Goal: Information Seeking & Learning: Learn about a topic

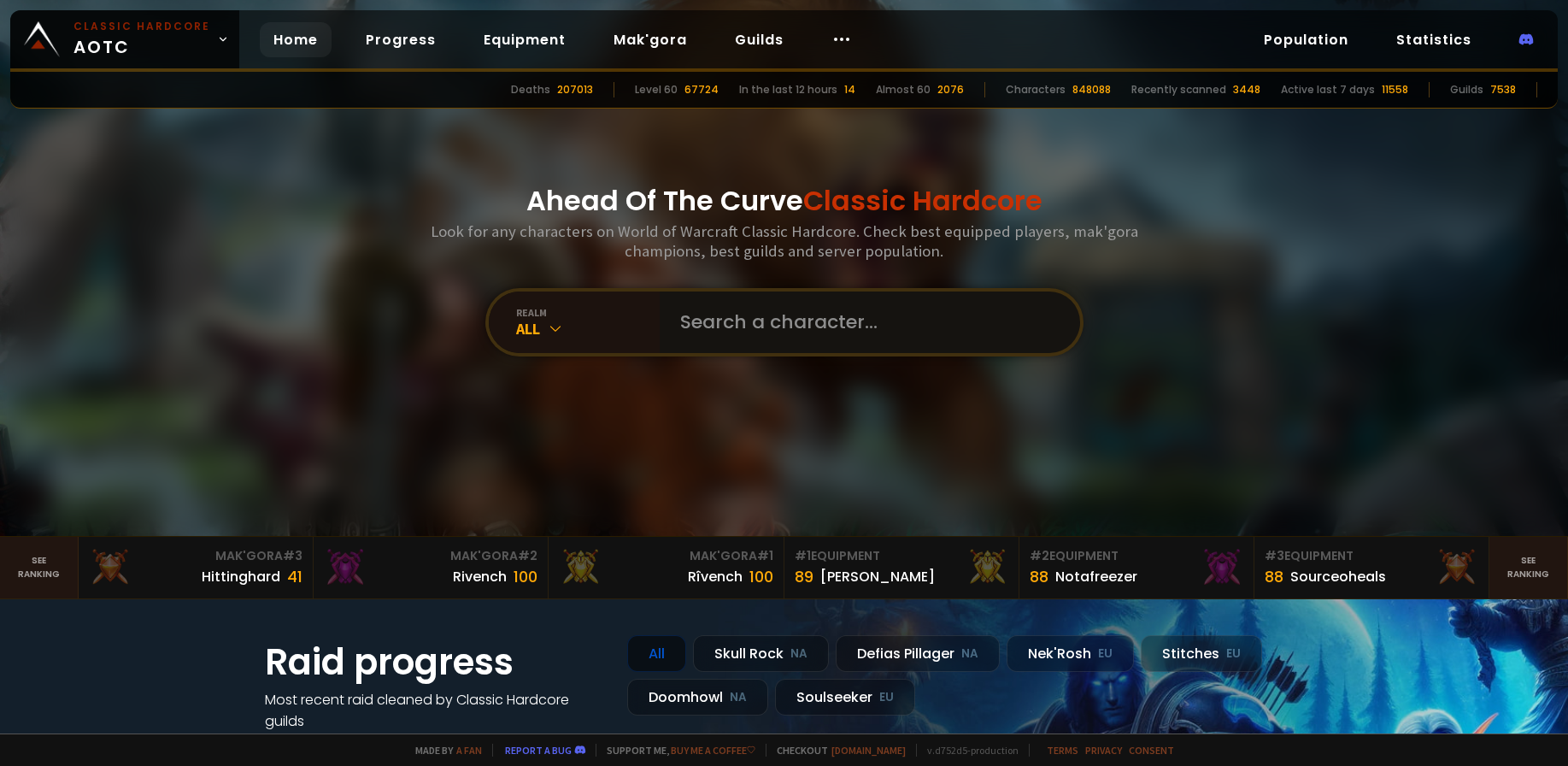
click at [795, 310] on input "text" at bounding box center [864, 322] width 390 height 62
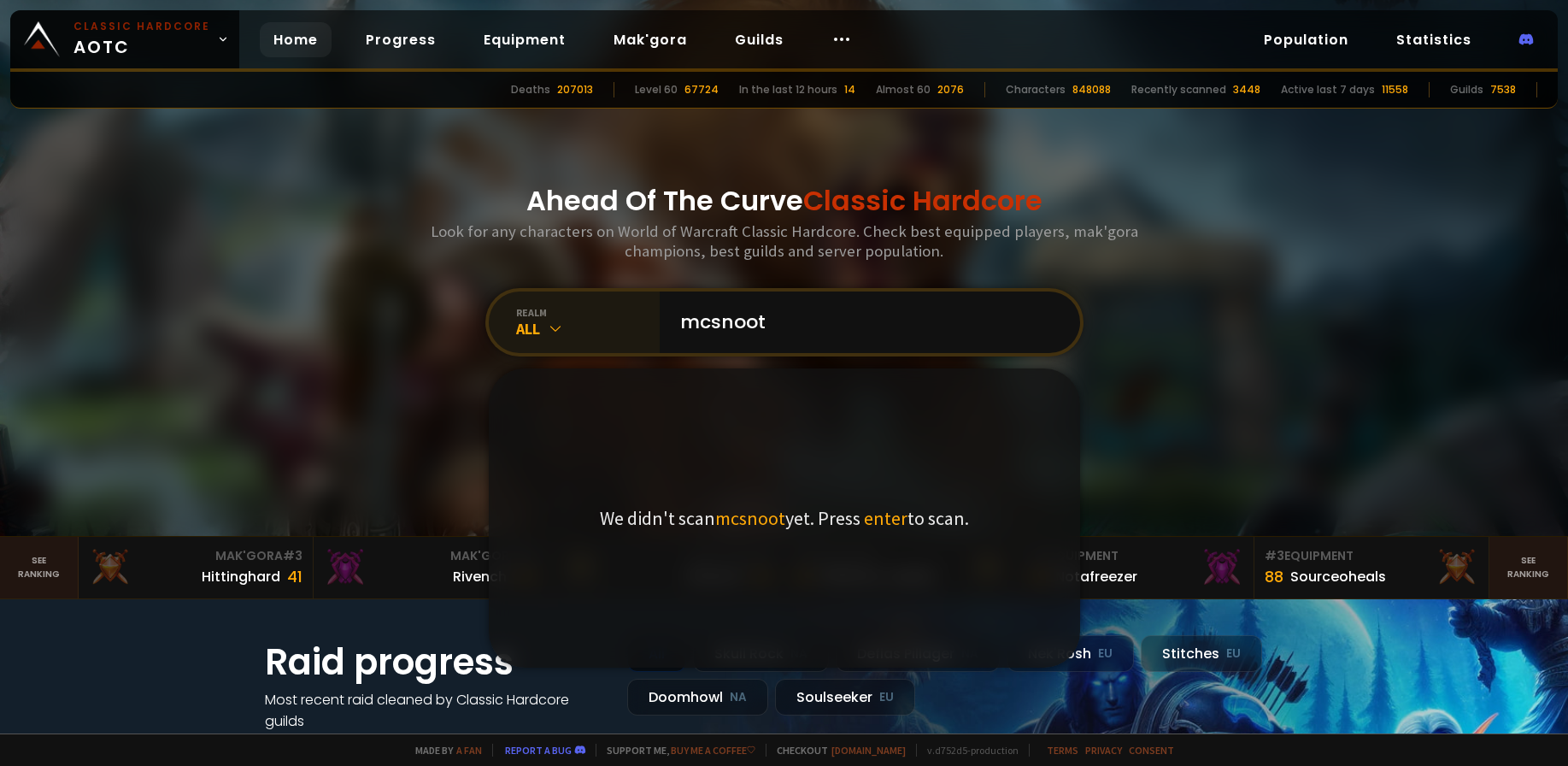
click at [555, 324] on icon at bounding box center [555, 327] width 17 height 17
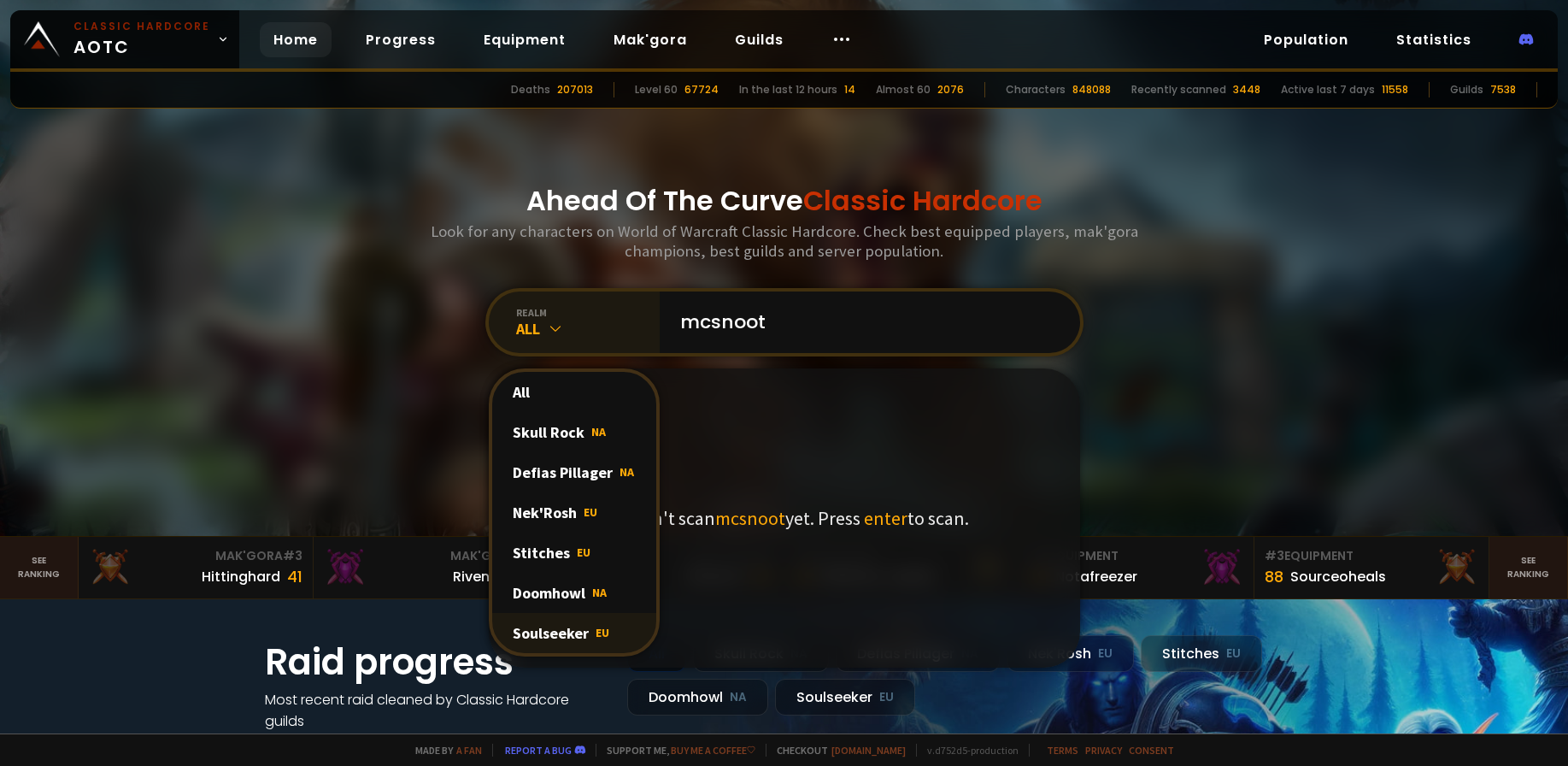
click at [544, 629] on div "Soulseeker EU" at bounding box center [573, 632] width 164 height 40
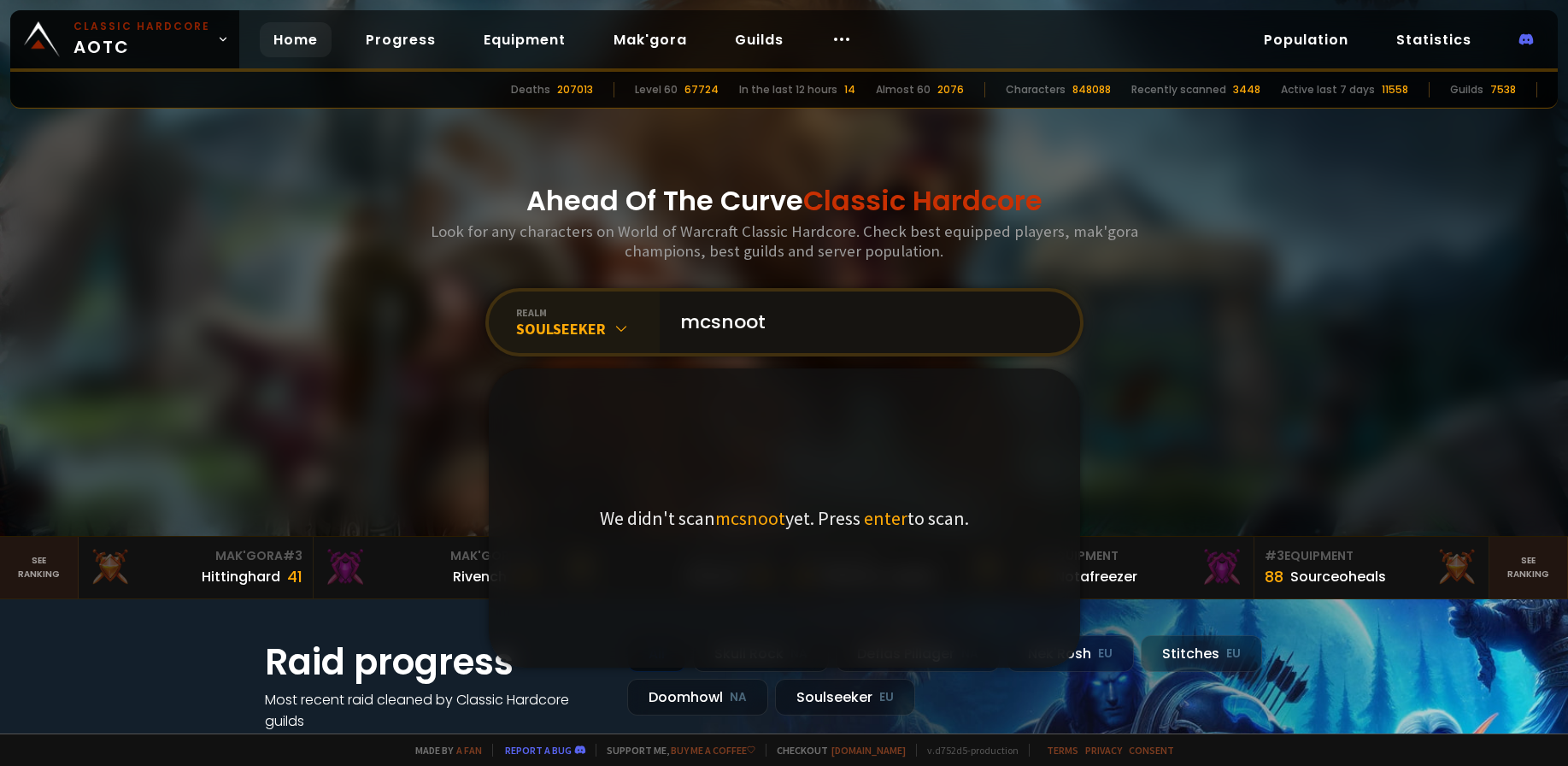
click at [815, 310] on input "mcsnoot" at bounding box center [864, 322] width 390 height 62
type input "mcsnooty"
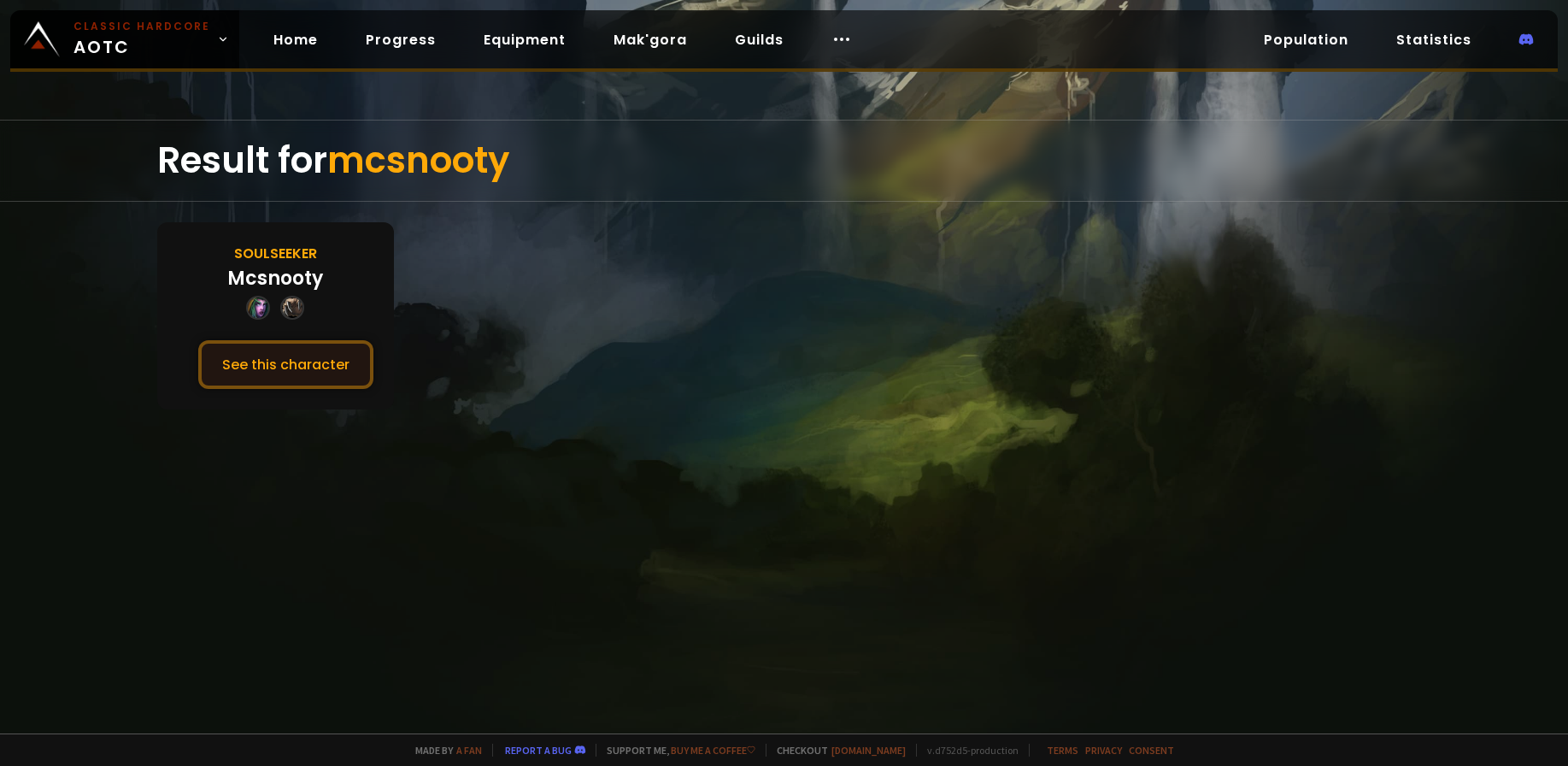
click at [256, 371] on button "See this character" at bounding box center [286, 364] width 175 height 49
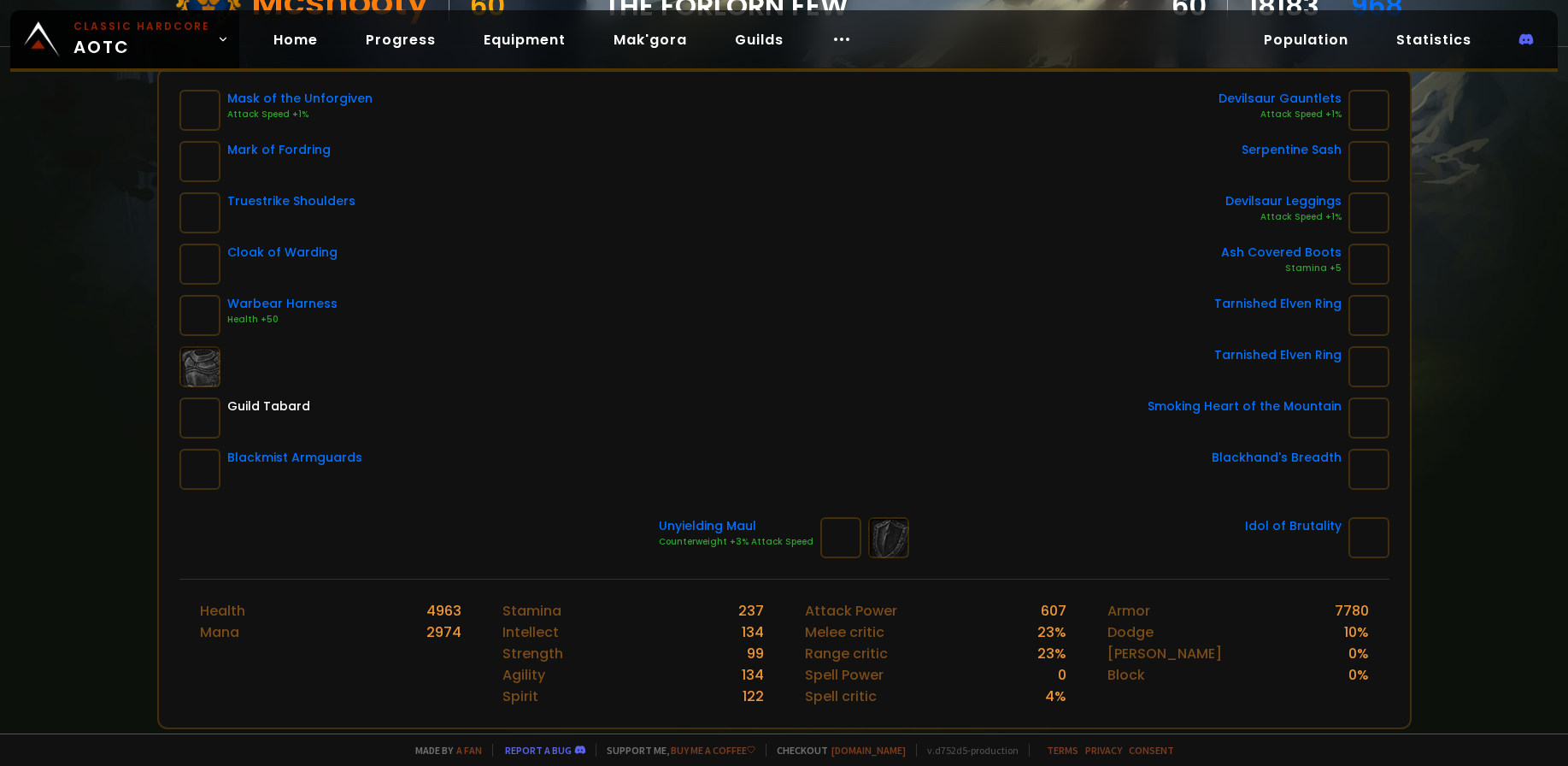
scroll to position [118, 0]
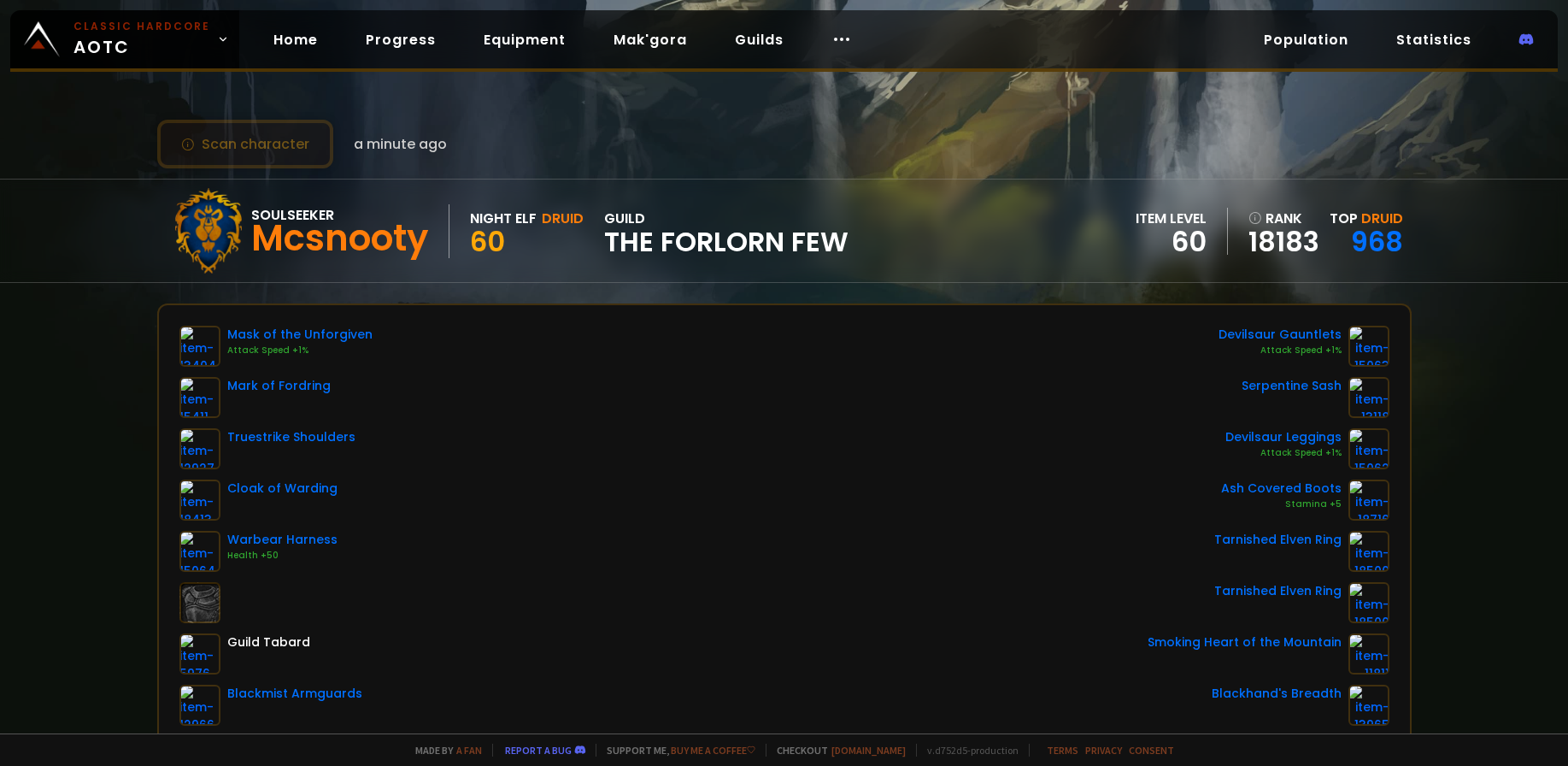
click at [241, 151] on button "Scan character" at bounding box center [245, 143] width 176 height 49
click at [472, 40] on link "Equipment" at bounding box center [524, 40] width 110 height 35
click at [586, 478] on div "Mask of the Unforgiven Attack Speed +1% Mark of Fordring Truestrike Shoulders C…" at bounding box center [784, 525] width 1210 height 400
